Goal: Task Accomplishment & Management: Manage account settings

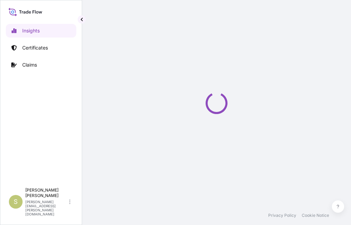
select select "2025"
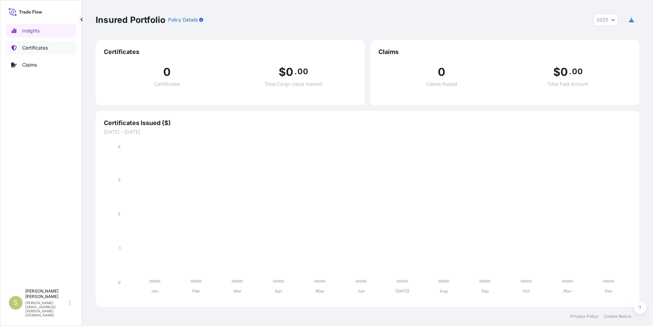
click at [34, 44] on link "Certificates" at bounding box center [41, 48] width 70 height 14
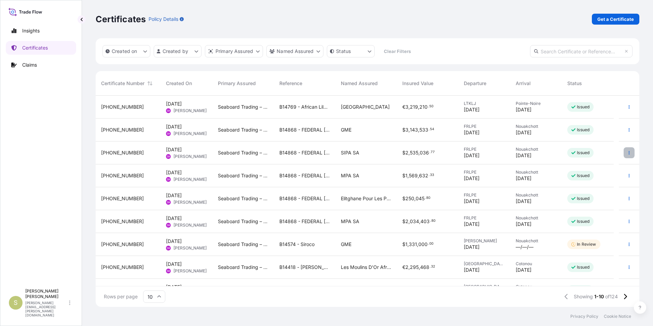
click at [350, 152] on icon "button" at bounding box center [629, 153] width 4 height 4
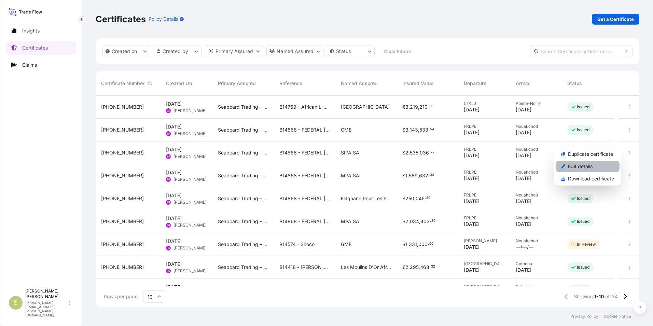
click at [350, 165] on p "Edit details" at bounding box center [580, 166] width 25 height 7
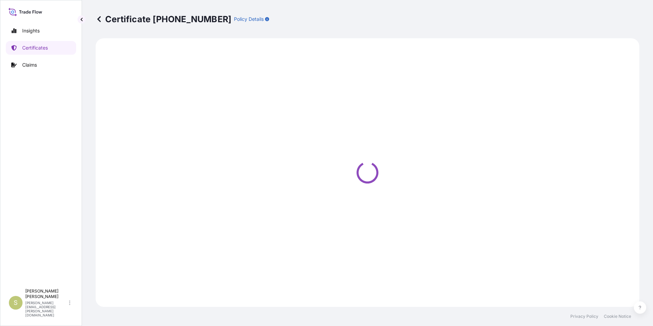
select select "Ocean Vessel"
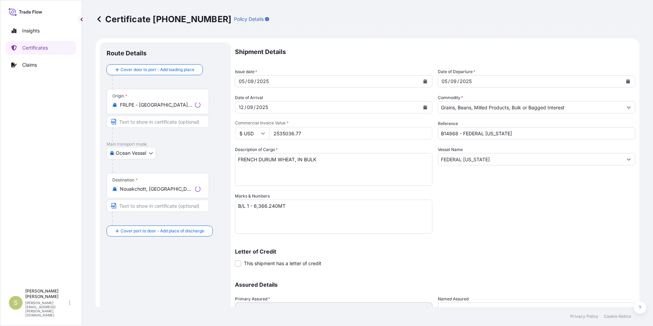
select select "31640"
click at [144, 123] on input "Text to appear on certificate" at bounding box center [158, 121] width 102 height 12
type input "L"
type input "La Pallice, France"
click at [170, 141] on div at bounding box center [160, 135] width 97 height 14
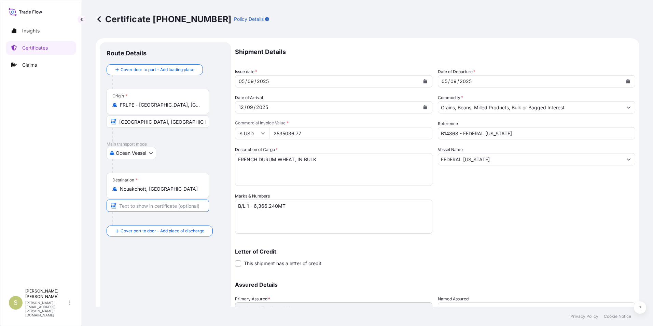
click at [148, 204] on input "Text to appear on certificate" at bounding box center [158, 206] width 102 height 12
type input "Nouakchott, Mauritania"
click at [251, 205] on textarea "B/L 1 - 6,366.240MT" at bounding box center [333, 217] width 197 height 34
click at [310, 214] on textarea "B/L 1 - 6,366.240MT" at bounding box center [333, 217] width 197 height 34
click at [252, 205] on textarea "B/L 1 - 6,366.240MT" at bounding box center [333, 217] width 197 height 34
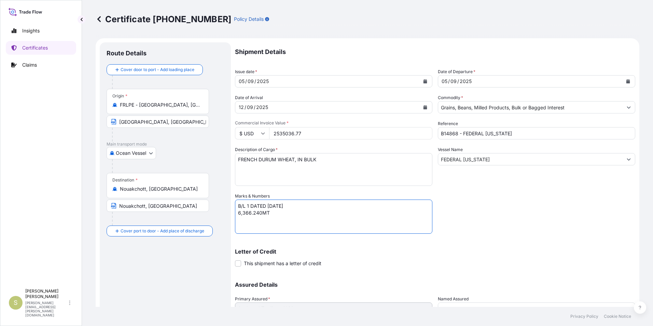
click at [277, 207] on textarea "B/L 1 - 6,366.240MT" at bounding box center [333, 217] width 197 height 34
click at [335, 220] on textarea "B/L 1 - 6,366.240MT" at bounding box center [333, 217] width 197 height 34
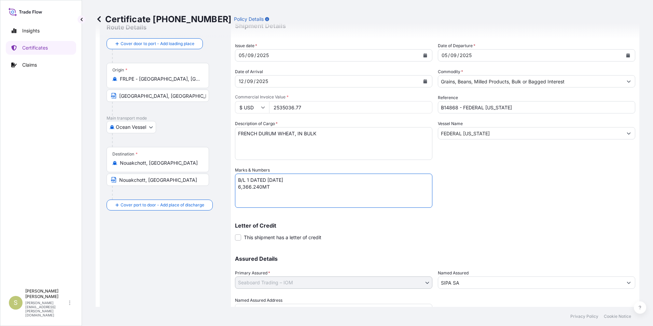
scroll to position [58, 0]
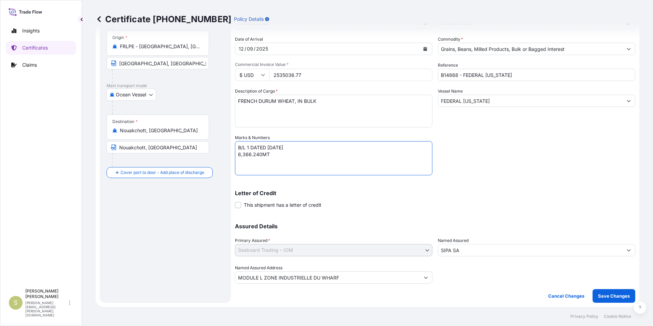
type textarea "B/L 1 DATED 05 SEPTEMBER 2025 6,366.240MT"
click at [350, 225] on input "SIPA SA" at bounding box center [530, 250] width 184 height 12
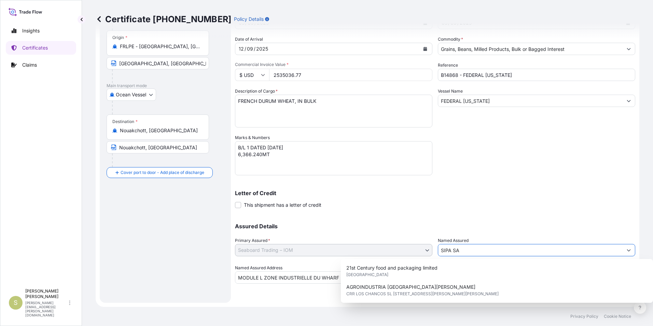
click at [350, 175] on div "Shipment Details Issue date * 05 / 09 / 2025 Date of Departure * 05 / 09 / 2025…" at bounding box center [435, 134] width 400 height 300
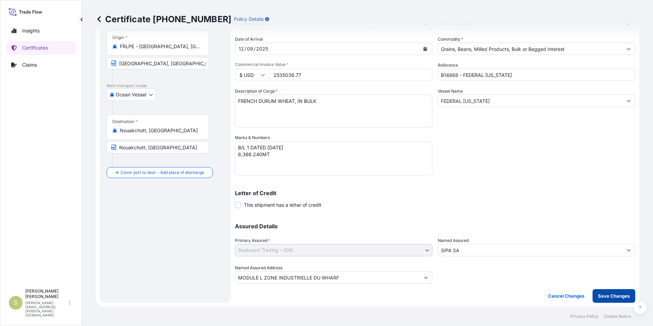
click at [350, 225] on p "Save Changes" at bounding box center [614, 295] width 32 height 7
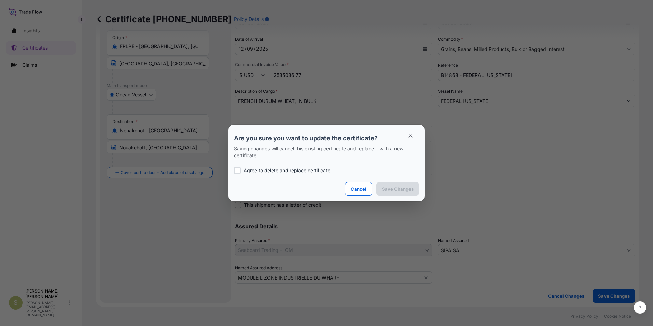
click at [299, 168] on p "Agree to delete and replace certificate" at bounding box center [287, 170] width 87 height 7
checkbox input "true"
click at [350, 188] on p "Save Changes" at bounding box center [398, 189] width 32 height 7
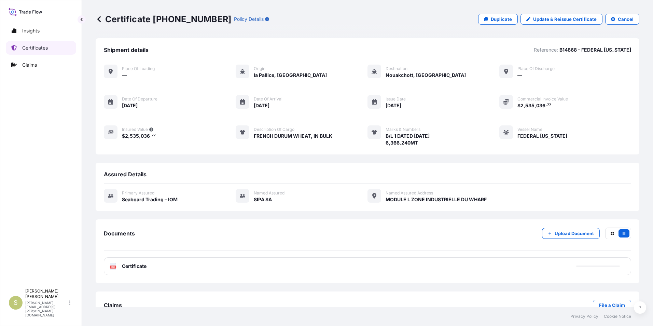
click at [39, 48] on p "Certificates" at bounding box center [35, 47] width 26 height 7
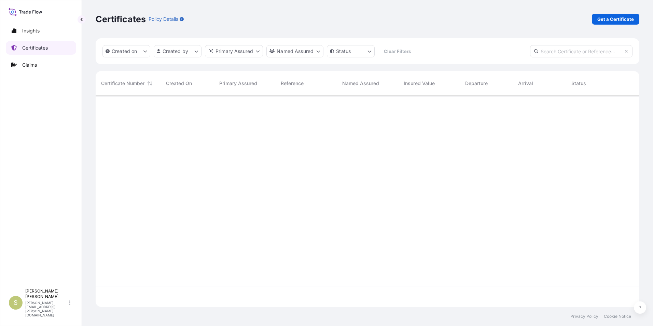
scroll to position [210, 539]
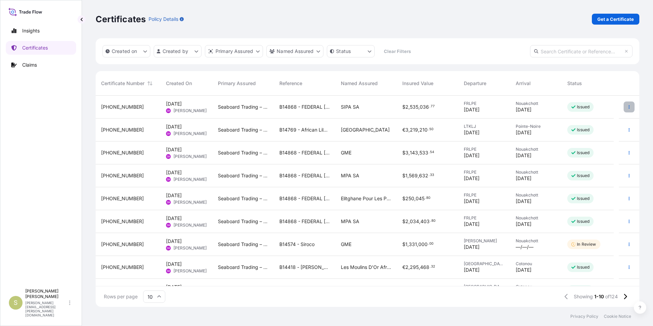
click at [350, 107] on icon "button" at bounding box center [629, 107] width 4 height 4
click at [34, 46] on p "Certificates" at bounding box center [35, 47] width 26 height 7
click at [25, 60] on link "Claims" at bounding box center [41, 65] width 70 height 14
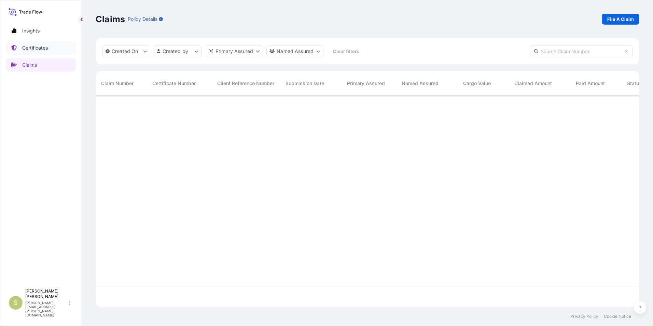
scroll to position [231, 539]
click at [34, 49] on p "Certificates" at bounding box center [35, 47] width 26 height 7
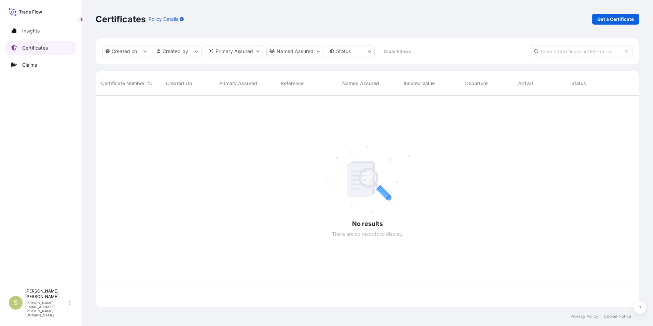
scroll to position [210, 539]
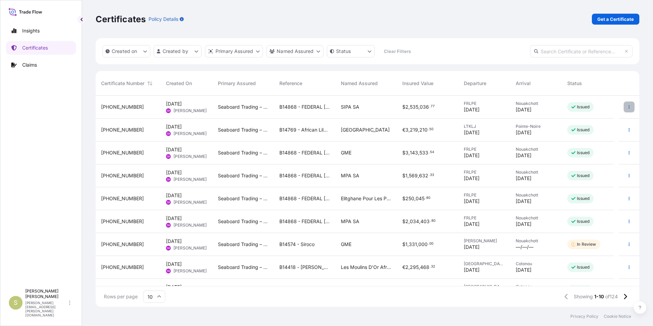
click at [350, 109] on button "button" at bounding box center [629, 106] width 11 height 11
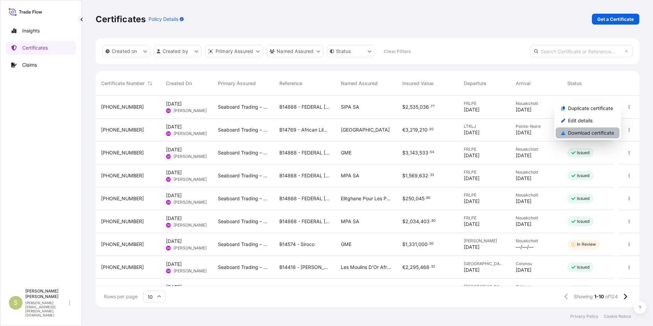
click at [350, 134] on p "Download certificate" at bounding box center [591, 132] width 46 height 7
